Goal: Download file/media

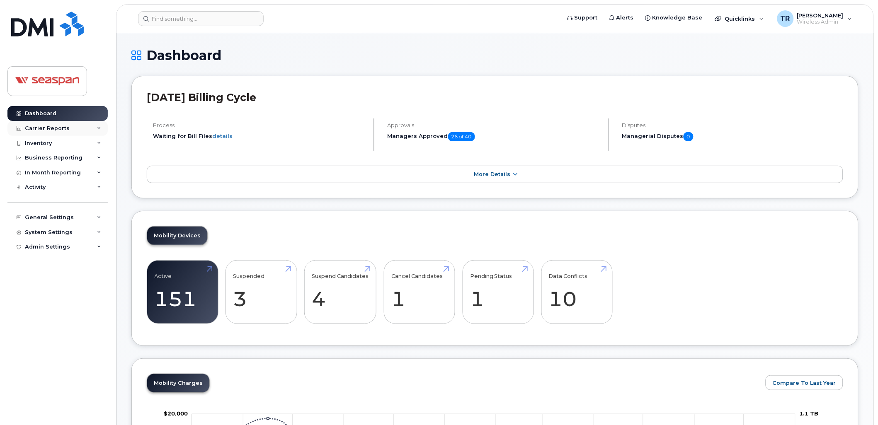
click at [56, 129] on div "Carrier Reports" at bounding box center [47, 128] width 45 height 7
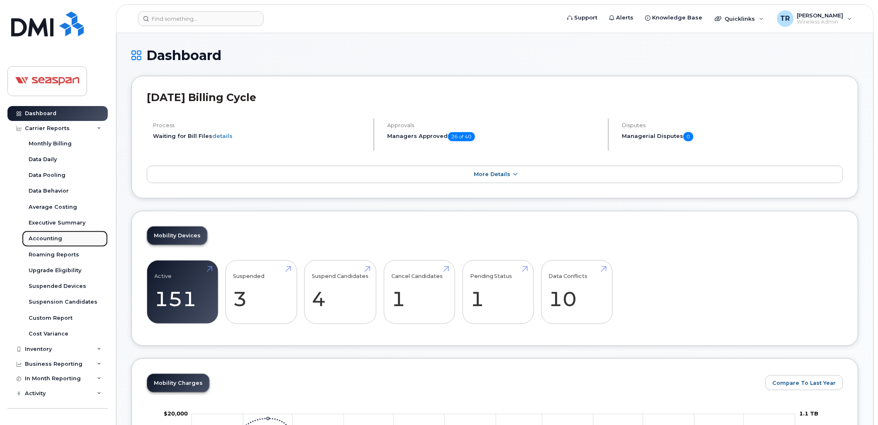
click at [53, 241] on div "Accounting" at bounding box center [46, 238] width 34 height 7
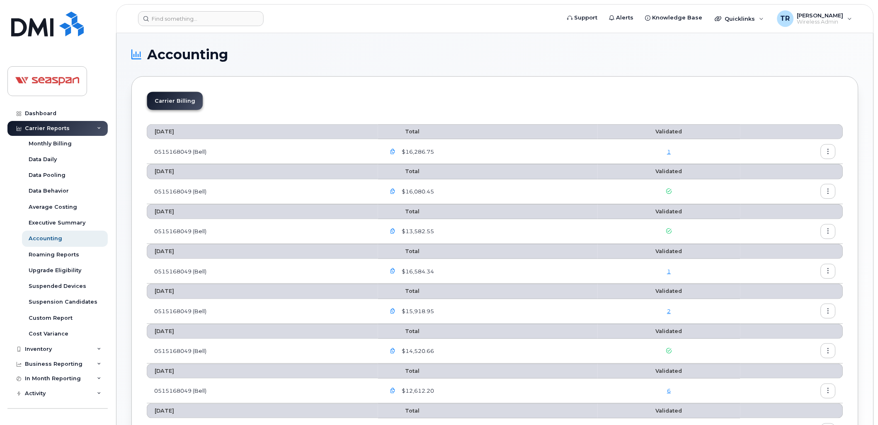
click at [832, 152] on button "button" at bounding box center [828, 151] width 15 height 15
click at [798, 185] on span "Download" at bounding box center [791, 185] width 32 height 7
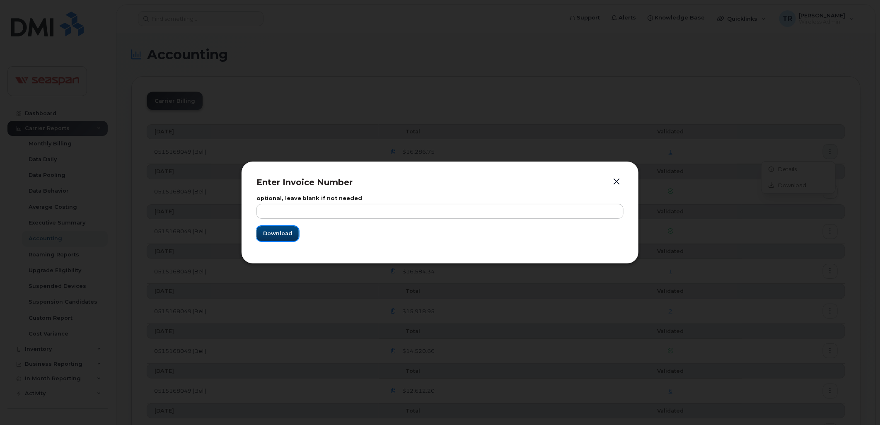
click at [278, 234] on span "Download" at bounding box center [277, 234] width 29 height 8
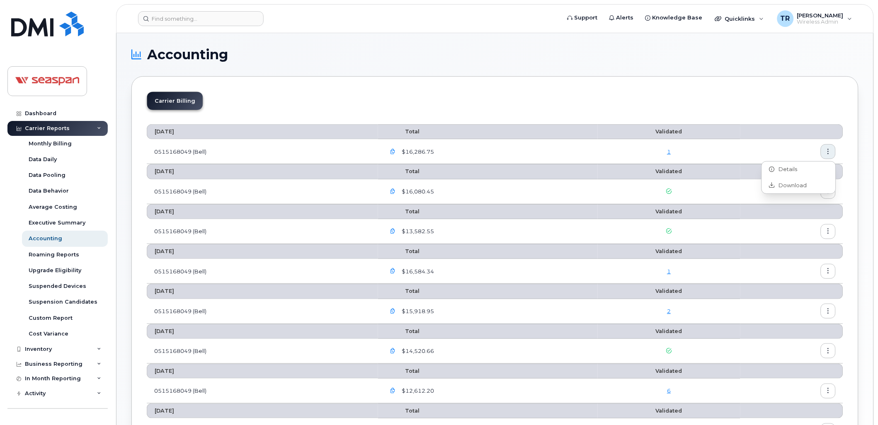
click at [668, 151] on link "1" at bounding box center [669, 151] width 4 height 7
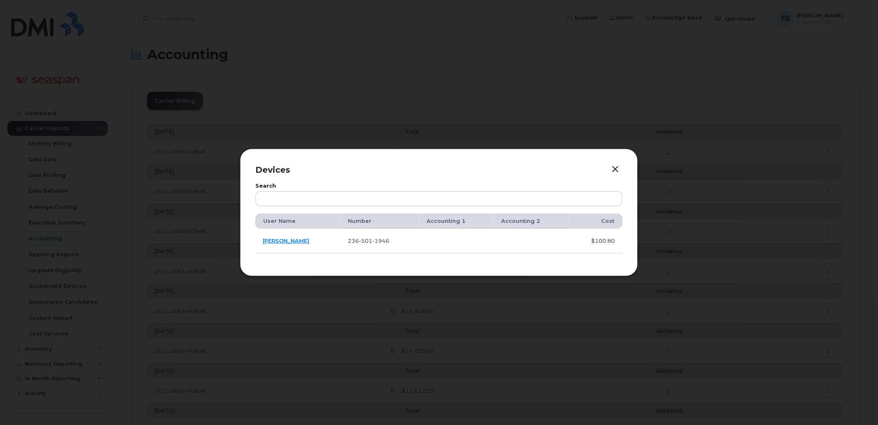
click at [615, 165] on button "button" at bounding box center [615, 170] width 12 height 12
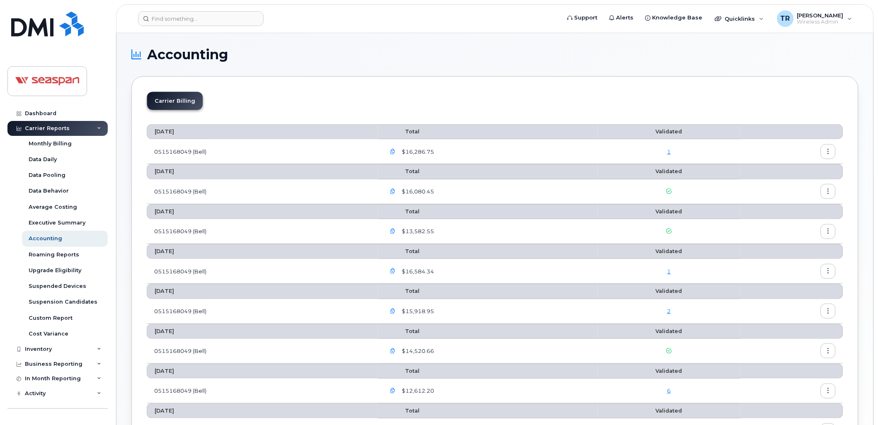
click at [395, 150] on icon "button" at bounding box center [392, 151] width 5 height 5
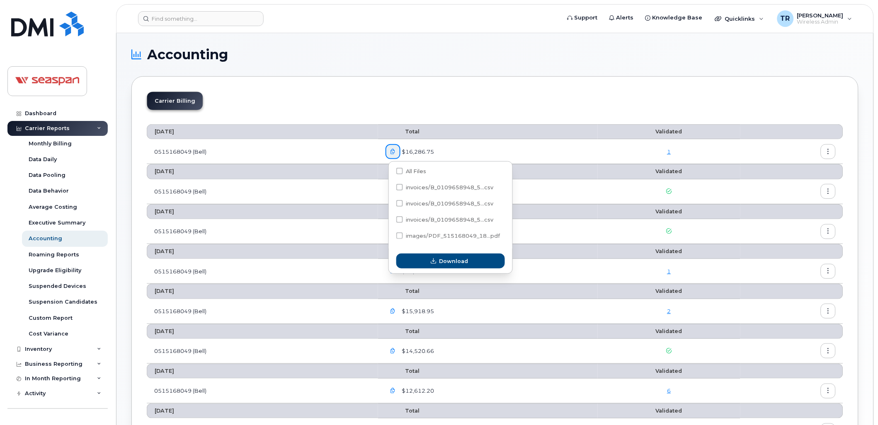
click at [394, 150] on icon "button" at bounding box center [392, 151] width 5 height 5
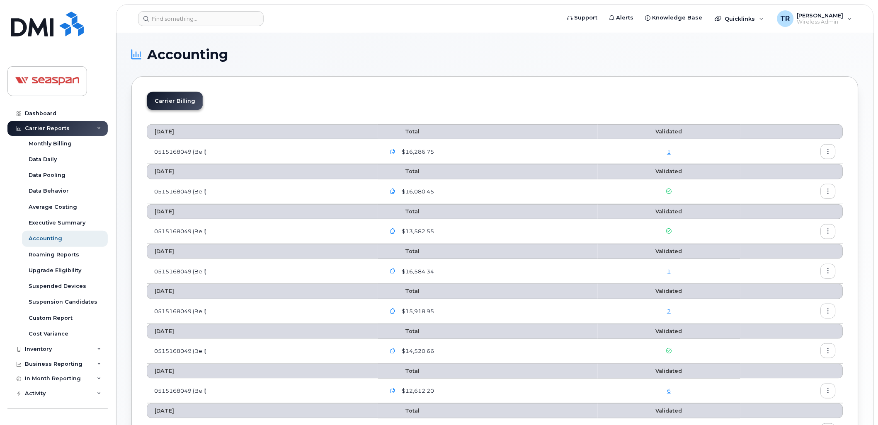
click at [421, 151] on span "$16,286.75" at bounding box center [417, 152] width 34 height 8
click at [395, 151] on icon "button" at bounding box center [392, 151] width 5 height 5
click at [395, 152] on icon "button" at bounding box center [392, 151] width 5 height 5
click at [395, 150] on icon "button" at bounding box center [392, 151] width 5 height 5
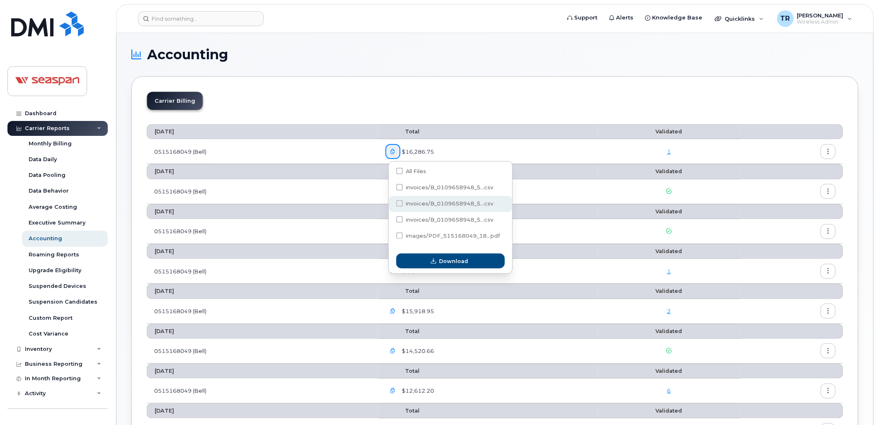
scroll to position [31, 0]
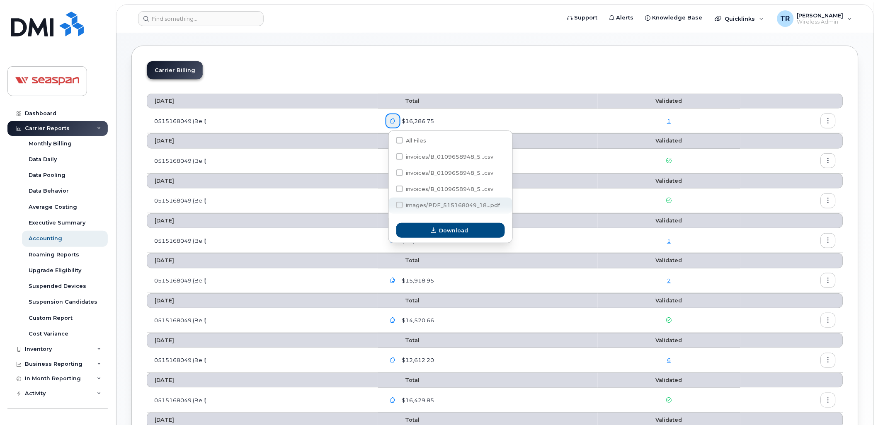
click at [398, 204] on span at bounding box center [399, 205] width 7 height 7
click at [390, 204] on input "images/PDF_515168049_18...pdf" at bounding box center [388, 206] width 4 height 4
checkbox input "true"
click at [426, 227] on button "Download" at bounding box center [450, 230] width 109 height 15
